Goal: Task Accomplishment & Management: Use online tool/utility

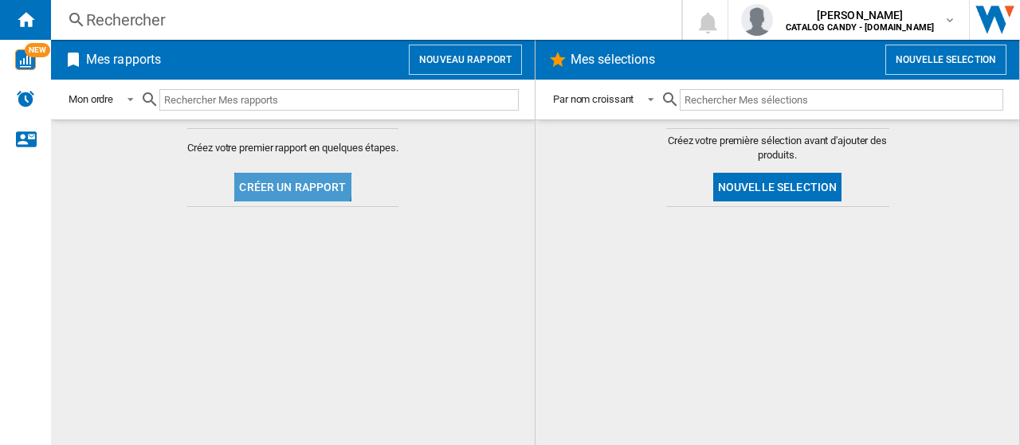
click at [292, 182] on button "Créer un rapport" at bounding box center [292, 187] width 116 height 29
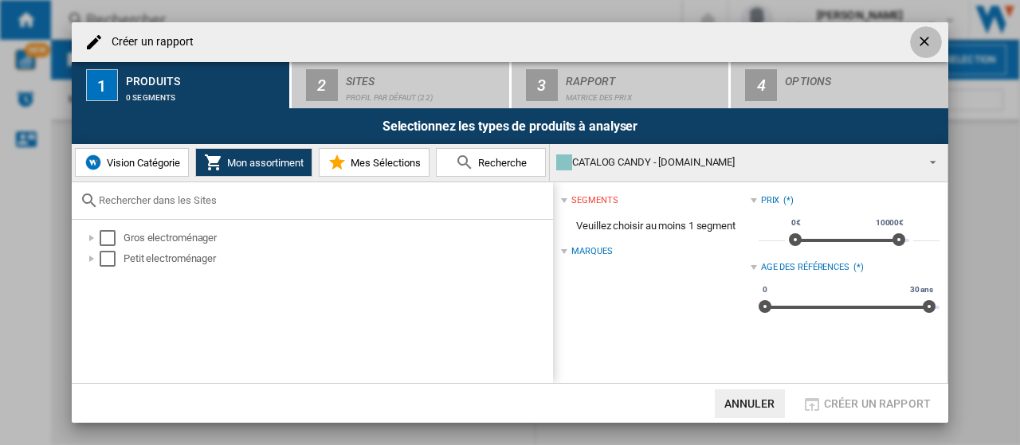
click at [924, 41] on ng-md-icon "getI18NText('BUTTONS.CLOSE_DIALOG')" at bounding box center [925, 42] width 19 height 19
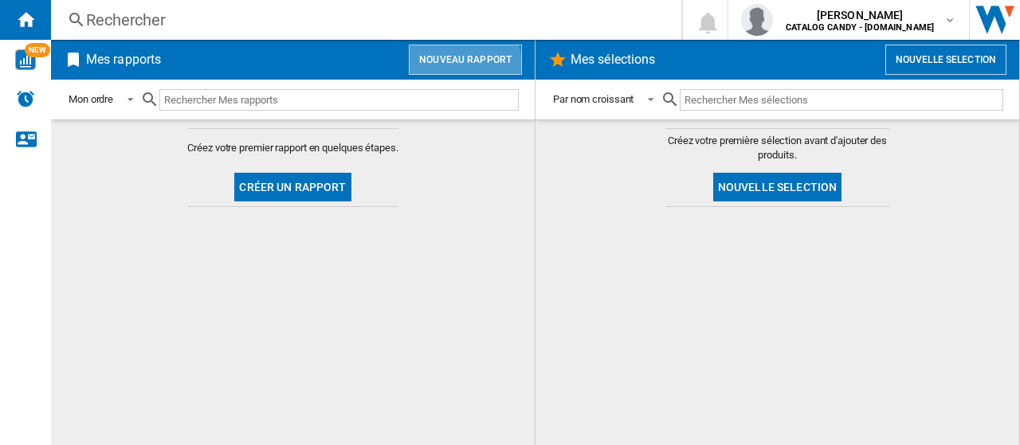
click at [462, 65] on button "Nouveau rapport" at bounding box center [465, 60] width 113 height 30
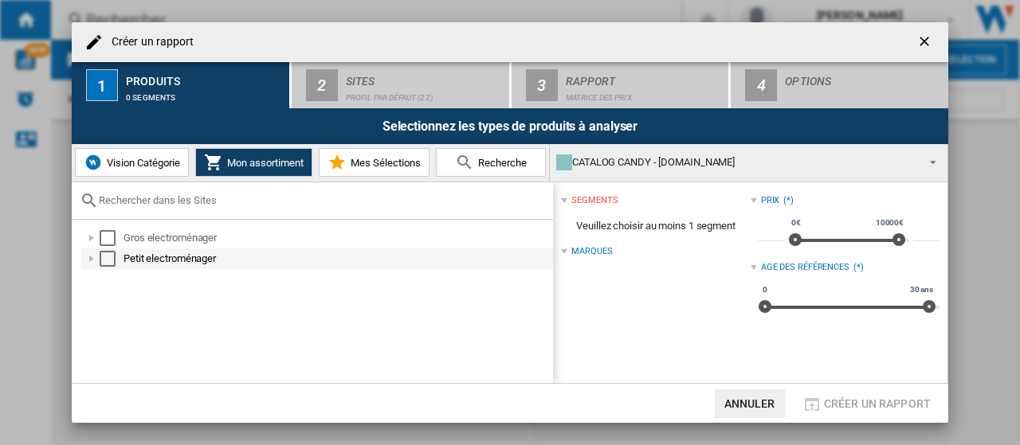
click at [88, 259] on div at bounding box center [92, 259] width 16 height 16
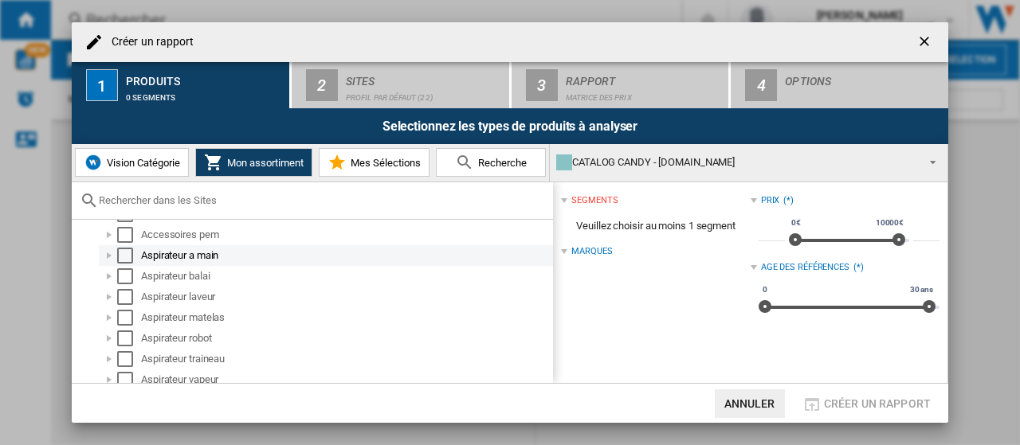
scroll to position [96, 0]
click at [129, 262] on div "Select" at bounding box center [125, 266] width 16 height 16
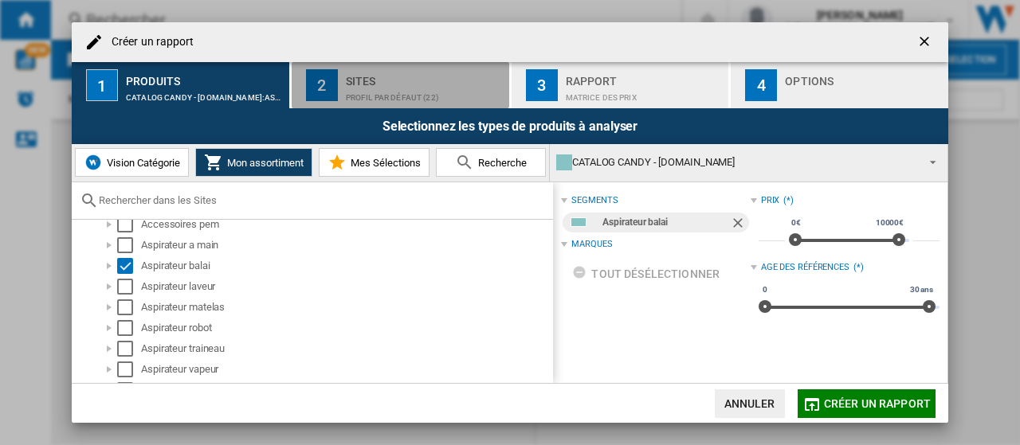
click at [330, 83] on div "2" at bounding box center [322, 85] width 32 height 32
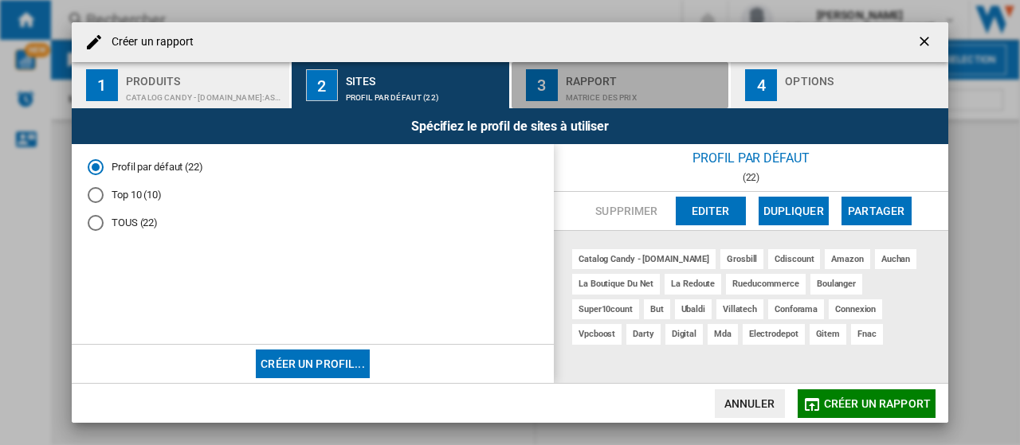
click at [599, 84] on div "Rapport" at bounding box center [644, 77] width 157 height 17
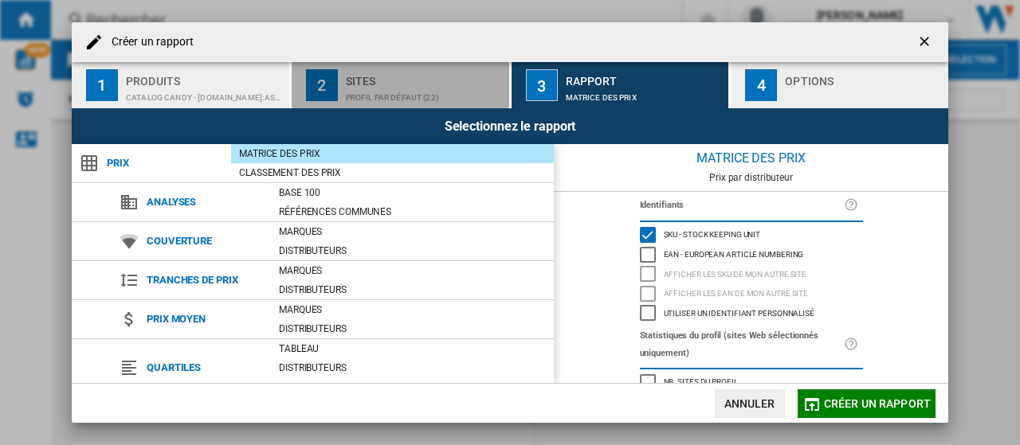
click at [446, 80] on div "Sites" at bounding box center [424, 77] width 157 height 17
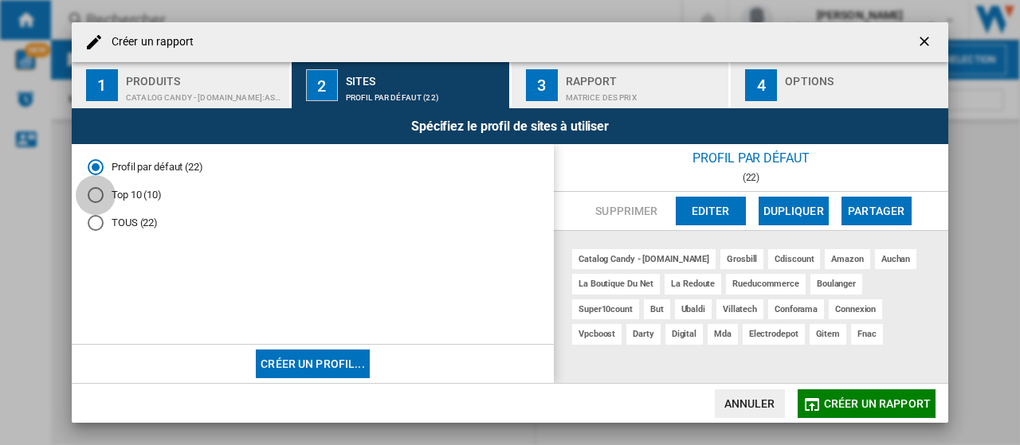
click at [94, 193] on div "Top 10 (10)" at bounding box center [96, 195] width 16 height 16
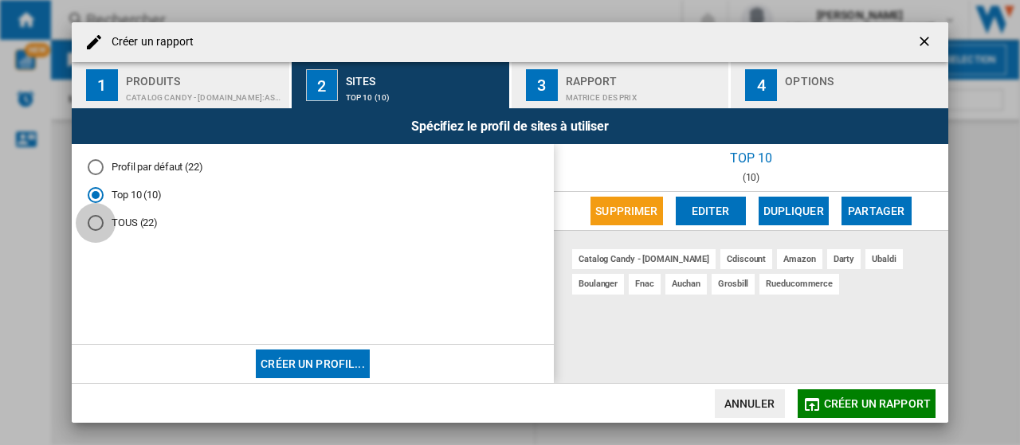
click at [94, 226] on div "TOUS (22)" at bounding box center [96, 223] width 16 height 16
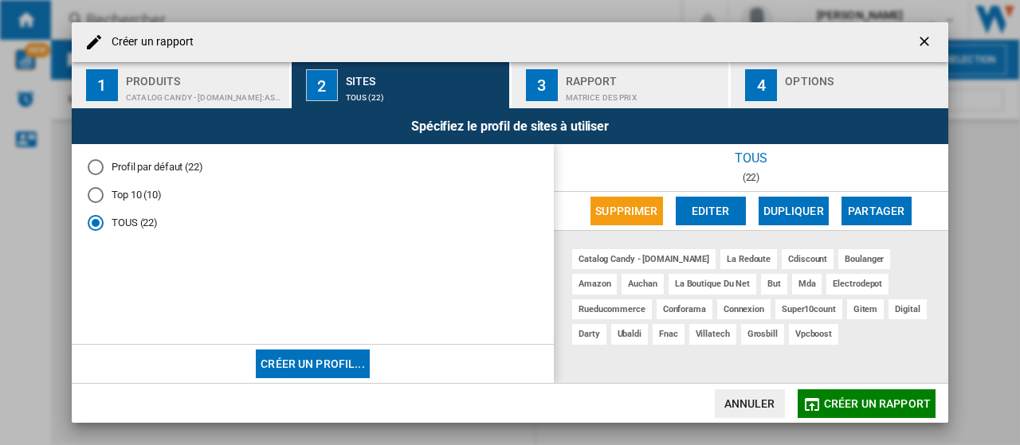
click at [201, 167] on md-radio-button "Profil par défaut (22)" at bounding box center [313, 167] width 450 height 15
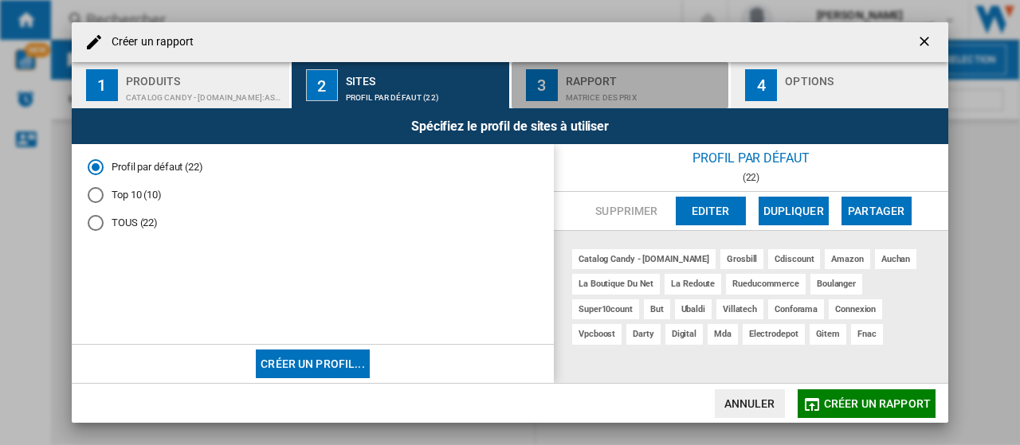
click at [618, 90] on div "Matrice des prix" at bounding box center [644, 93] width 157 height 17
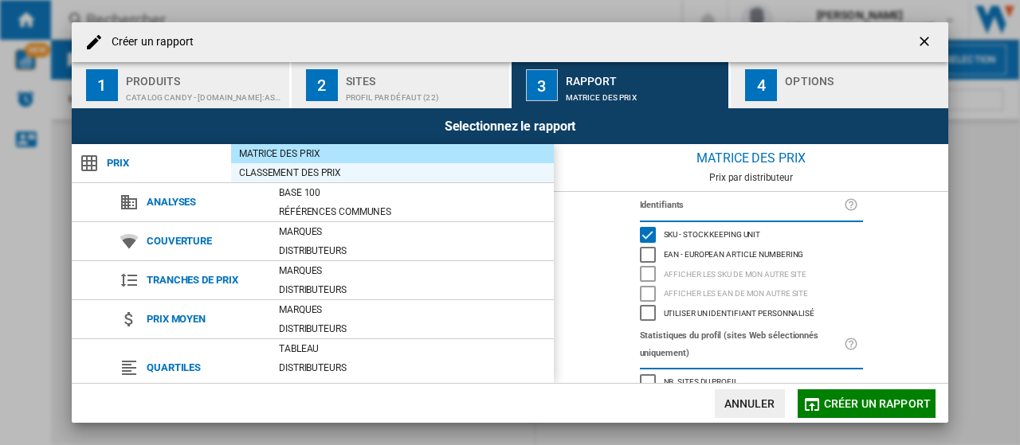
click at [355, 175] on div "Classement des prix" at bounding box center [392, 173] width 323 height 16
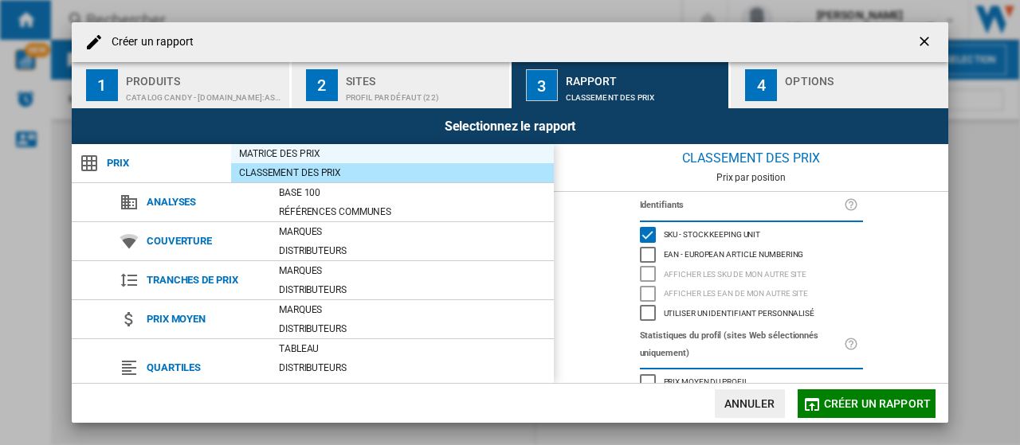
click at [367, 155] on div "Matrice des prix" at bounding box center [392, 154] width 323 height 16
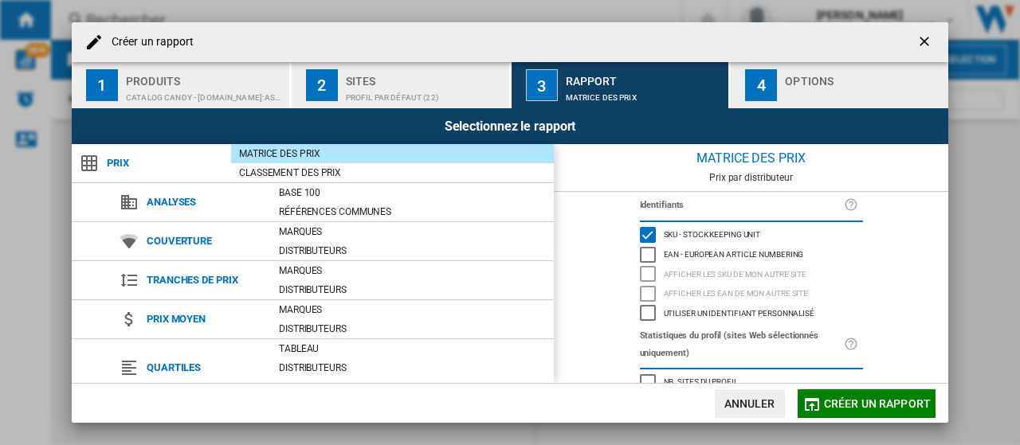
click at [818, 90] on div "button" at bounding box center [863, 93] width 157 height 17
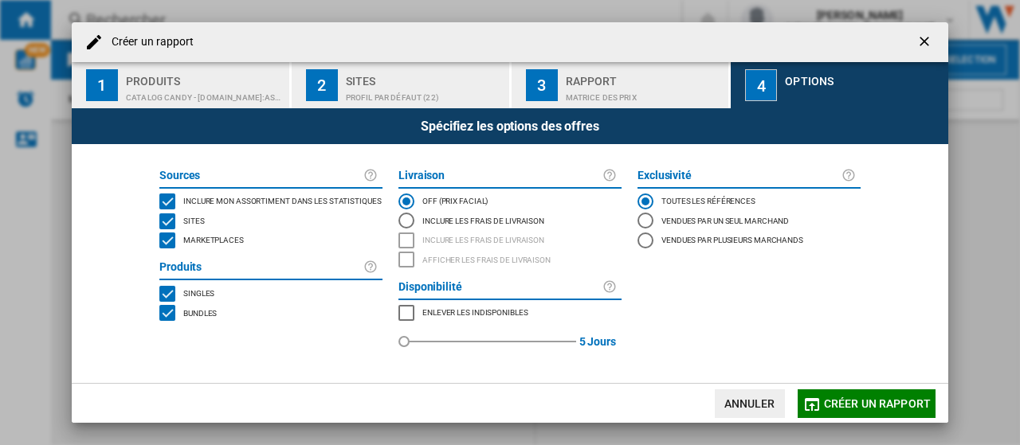
click at [832, 414] on button "Créer un rapport" at bounding box center [867, 404] width 138 height 29
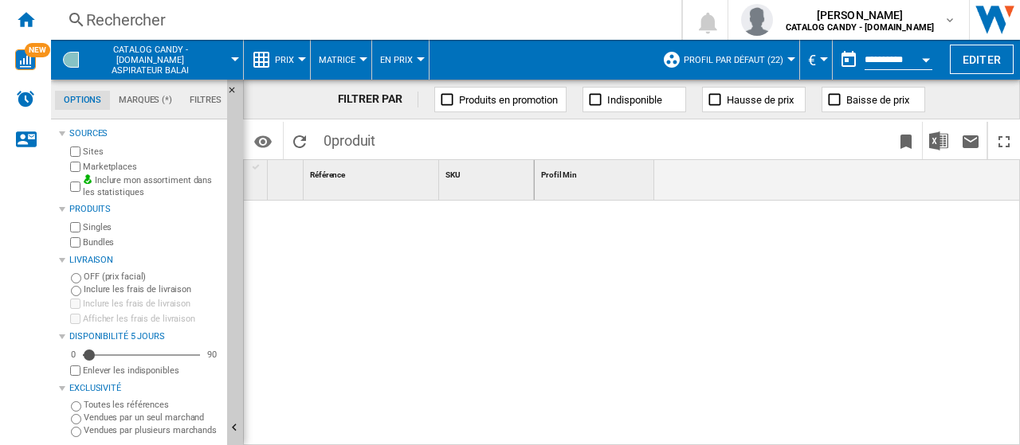
click at [294, 58] on button "Prix" at bounding box center [288, 60] width 27 height 40
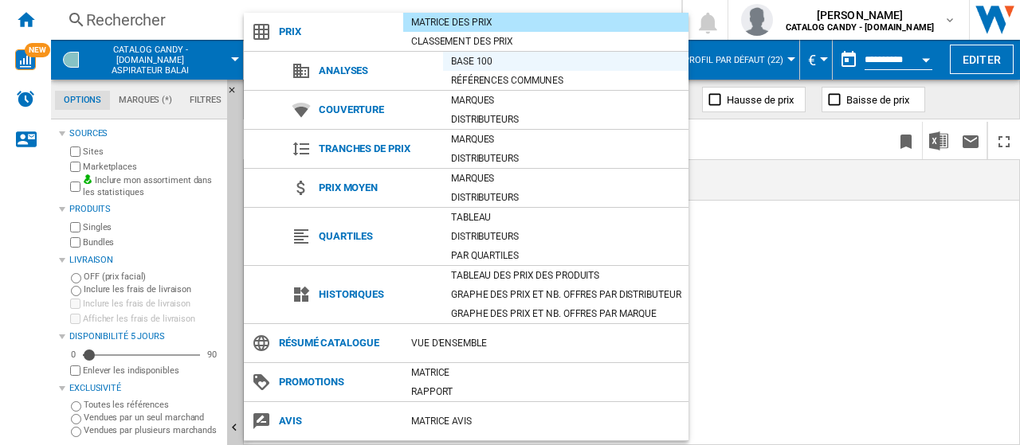
click at [485, 64] on div "Base 100" at bounding box center [565, 61] width 245 height 16
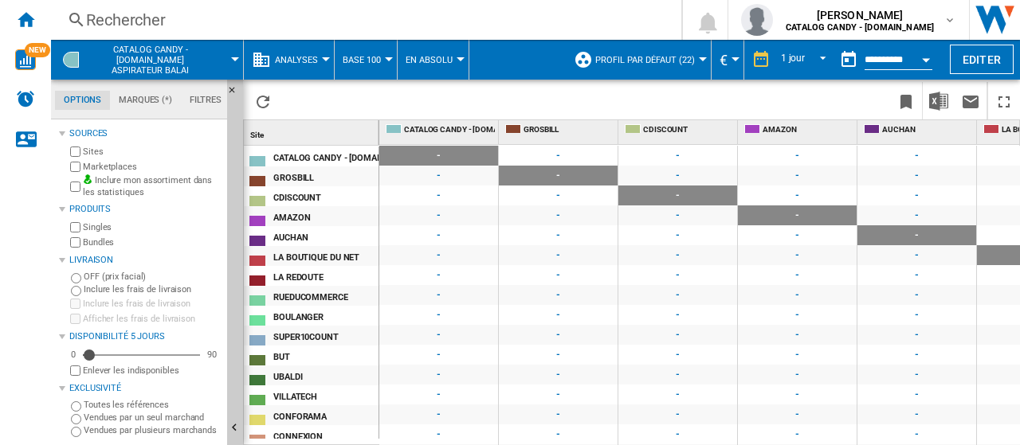
click at [288, 61] on span "Analyses" at bounding box center [296, 60] width 43 height 10
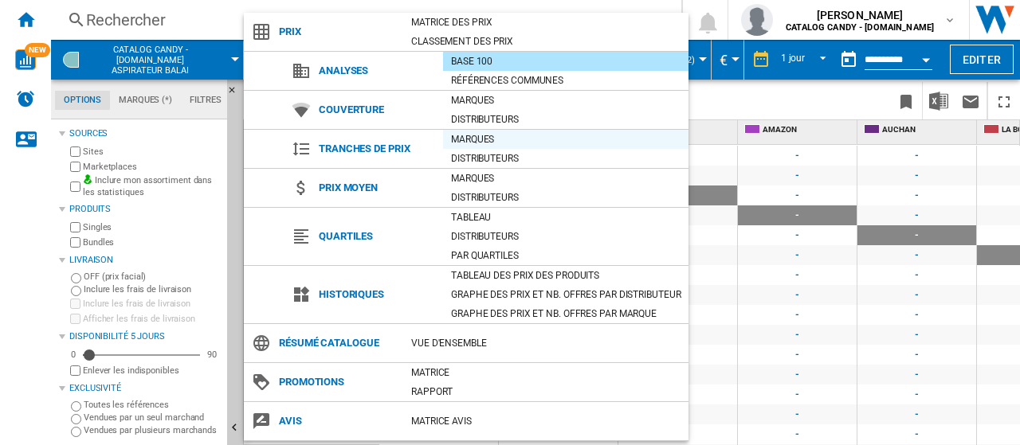
click at [481, 135] on div "Marques" at bounding box center [565, 139] width 245 height 16
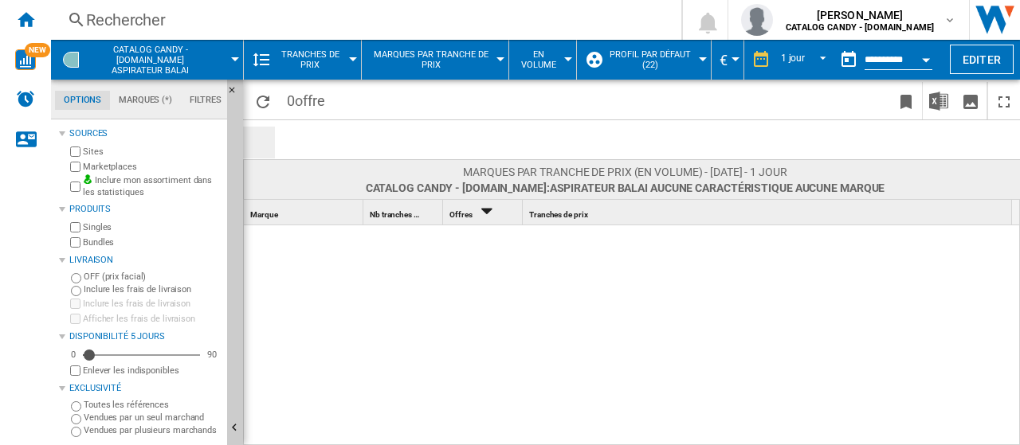
click at [350, 66] on button "Tranches de prix" at bounding box center [314, 60] width 78 height 40
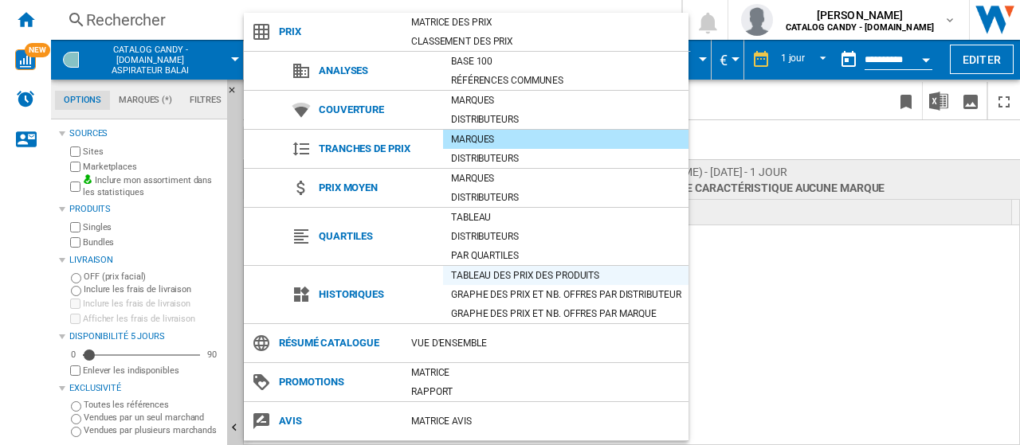
click at [489, 268] on div "Tableau des prix des produits" at bounding box center [565, 276] width 245 height 16
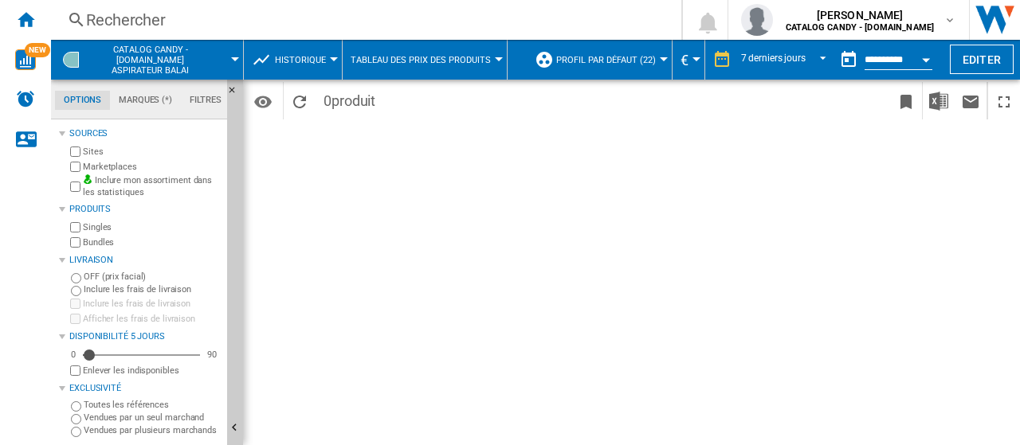
click at [328, 60] on button "Historique" at bounding box center [304, 60] width 59 height 40
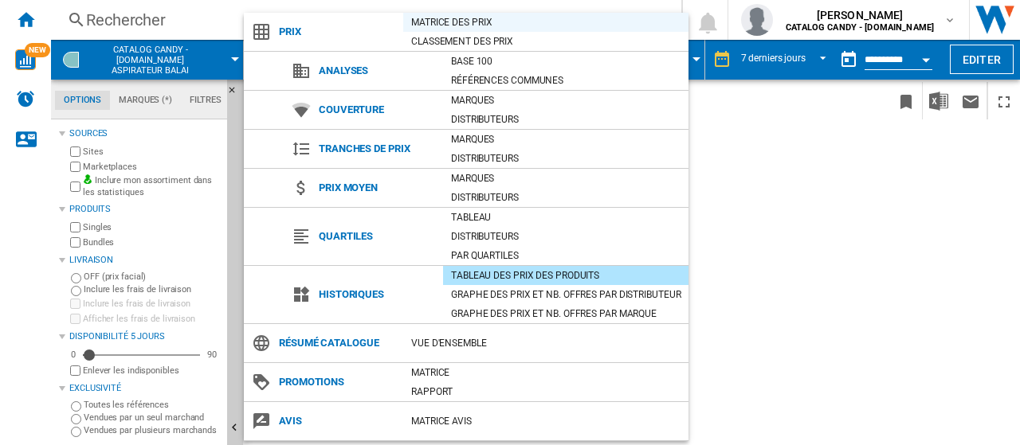
click at [454, 19] on div "Matrice des prix" at bounding box center [545, 22] width 285 height 16
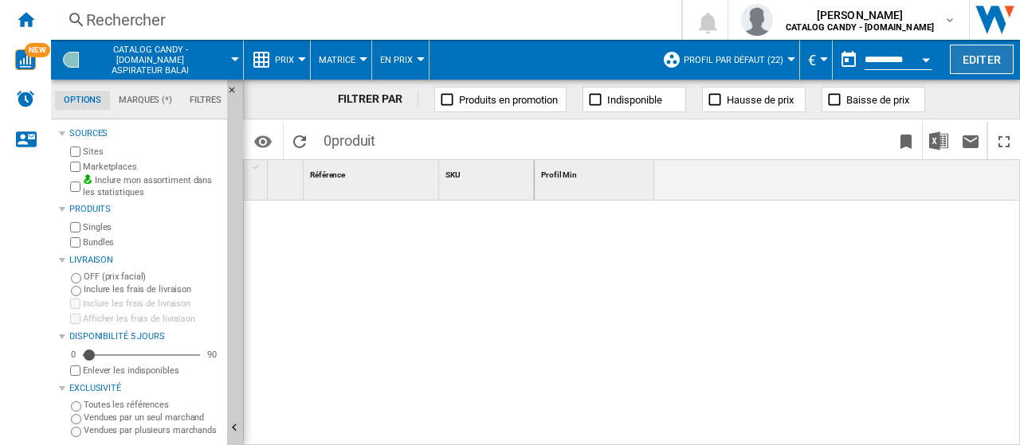
click at [991, 58] on button "Editer" at bounding box center [982, 59] width 64 height 29
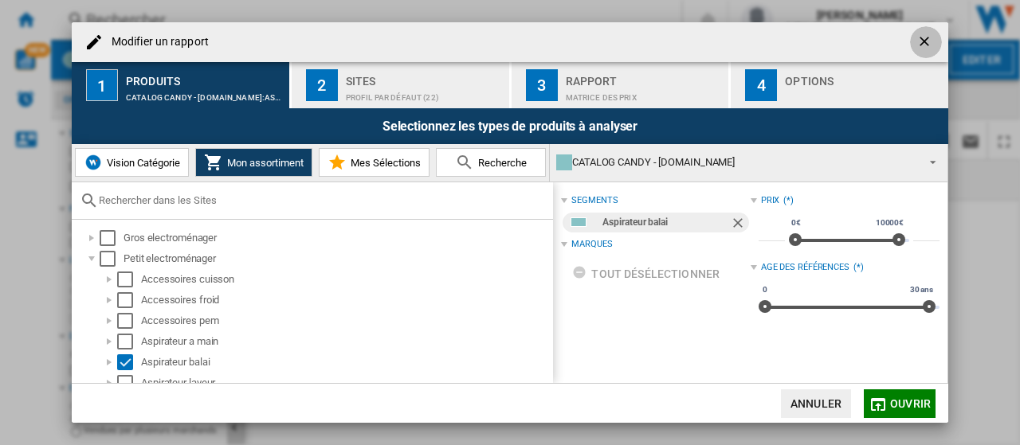
click at [934, 49] on ng-md-icon "getI18NText('BUTTONS.CLOSE_DIALOG')" at bounding box center [925, 42] width 19 height 19
